Goal: Information Seeking & Learning: Learn about a topic

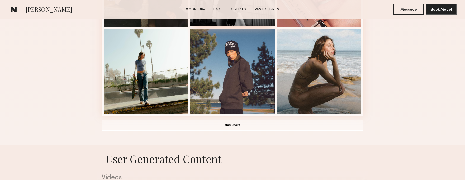
scroll to position [397, 0]
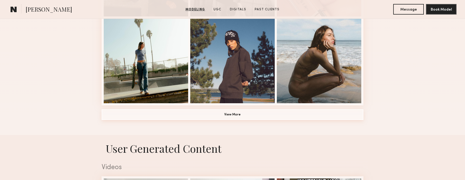
click at [252, 116] on button "View More" at bounding box center [233, 114] width 262 height 11
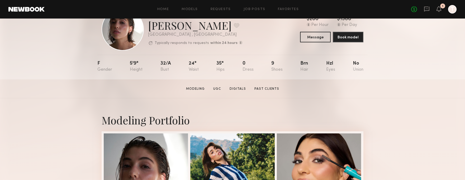
scroll to position [0, 0]
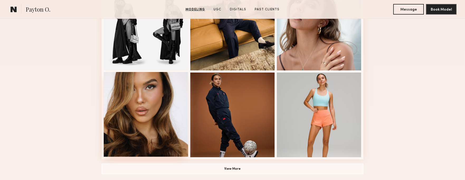
scroll to position [295, 0]
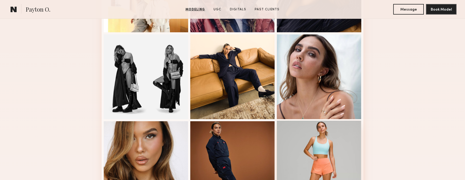
click at [325, 139] on div at bounding box center [319, 162] width 84 height 84
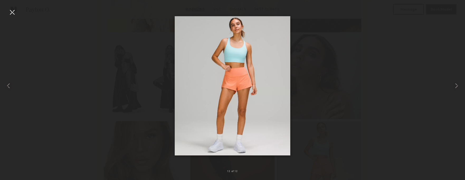
click at [12, 13] on div at bounding box center [12, 12] width 8 height 8
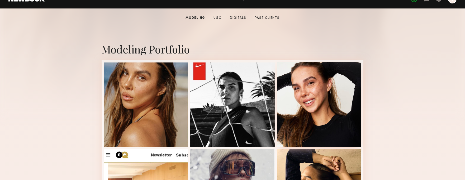
scroll to position [93, 0]
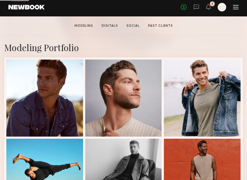
scroll to position [105, 0]
